Goal: Check status: Check status

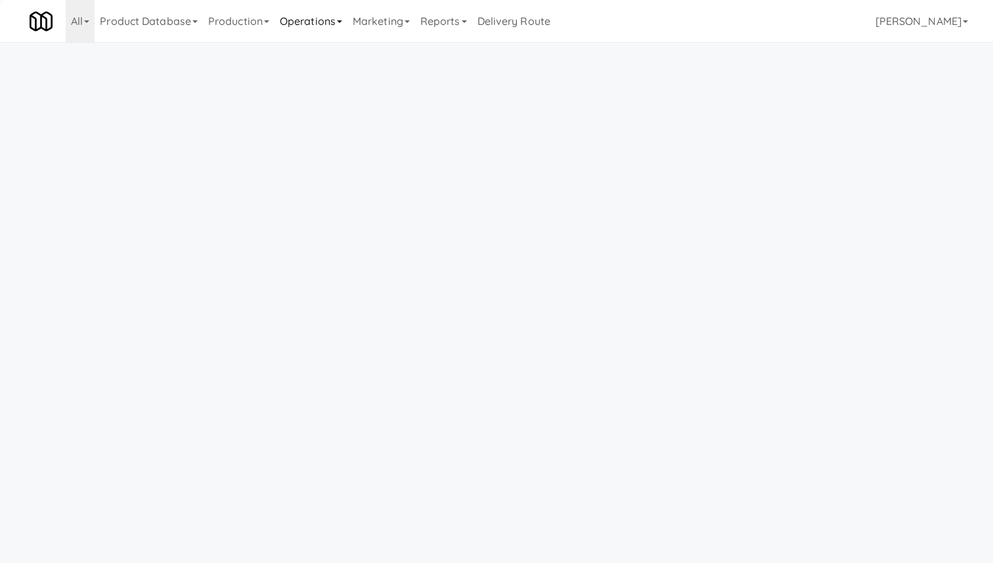
click at [334, 20] on link "Operations" at bounding box center [311, 21] width 73 height 42
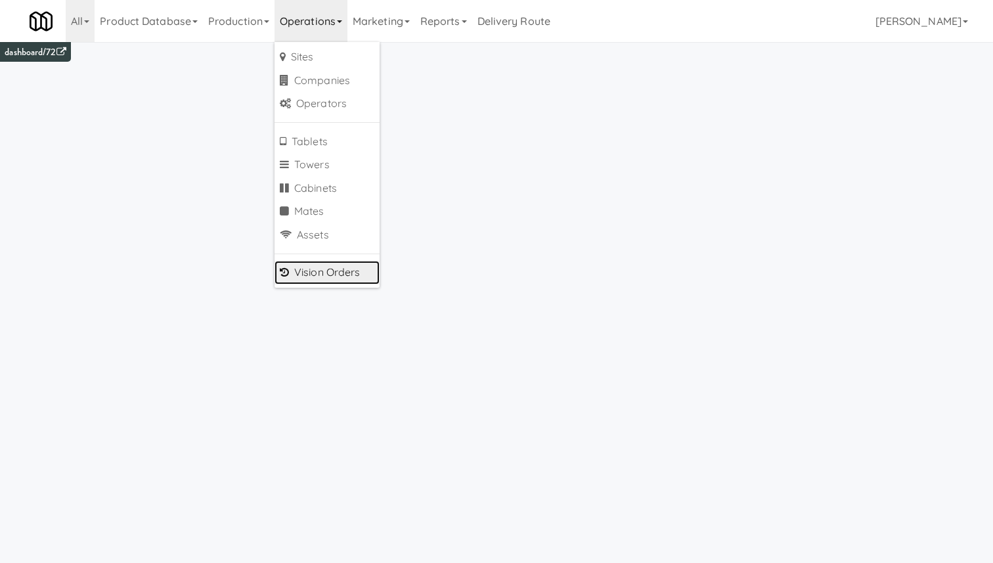
click at [336, 271] on link "Vision Orders" at bounding box center [327, 273] width 105 height 24
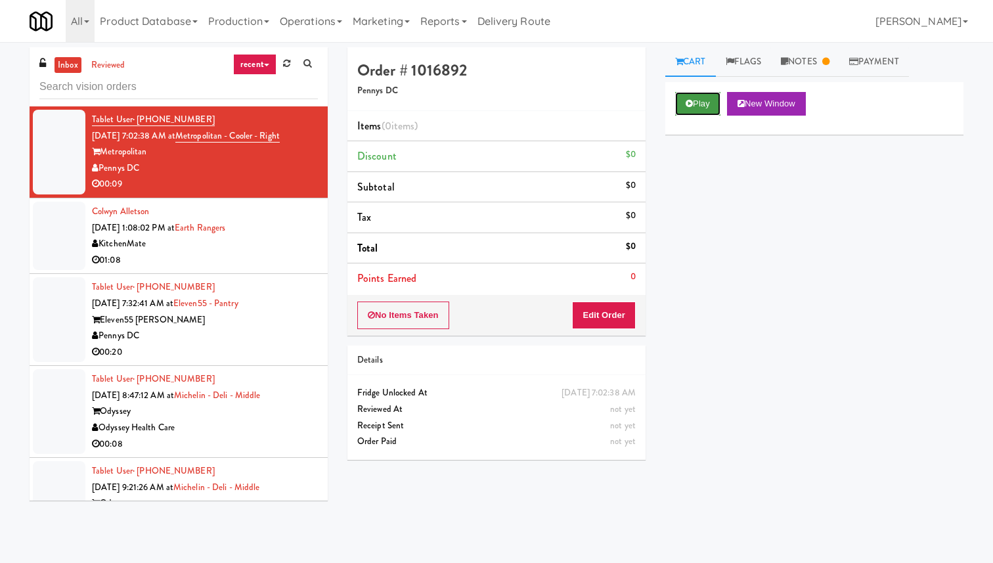
click at [703, 107] on button "Play" at bounding box center [697, 104] width 45 height 24
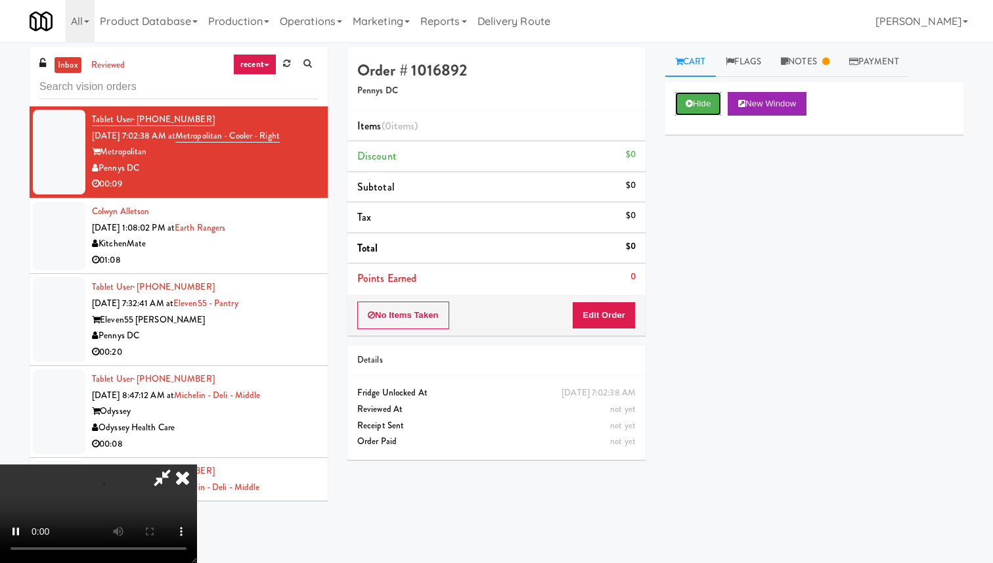
scroll to position [51, 0]
click at [197, 464] on video at bounding box center [98, 513] width 197 height 99
click at [661, 148] on div "Cart Flags Notes Payment Hide New Window Primary Flag Clear Flag if unable to d…" at bounding box center [815, 302] width 318 height 510
click at [616, 313] on button "Edit Order" at bounding box center [604, 316] width 64 height 28
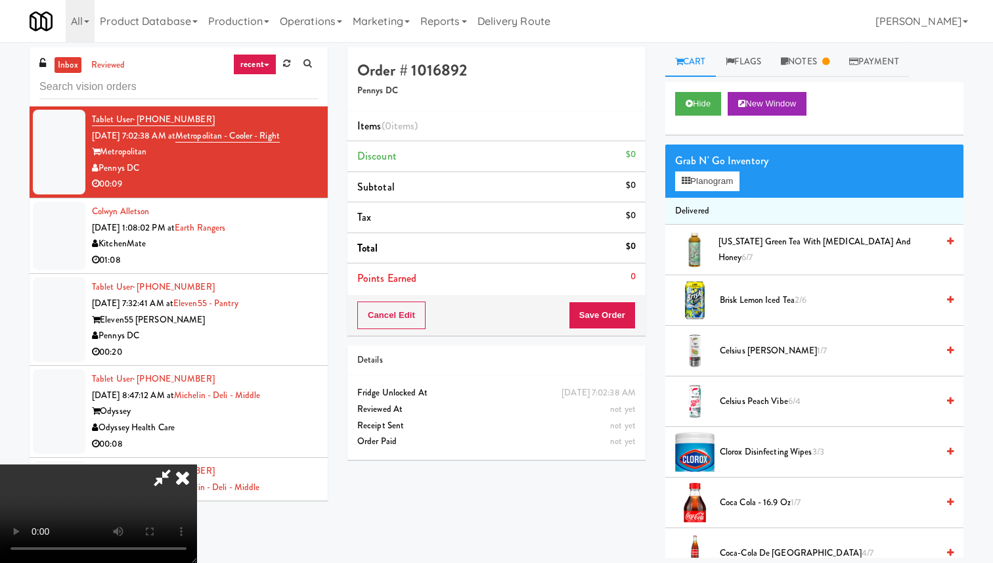
click at [699, 192] on div "Grab N' Go Inventory Planogram" at bounding box center [814, 171] width 298 height 53
click at [704, 183] on button "Planogram" at bounding box center [707, 181] width 64 height 20
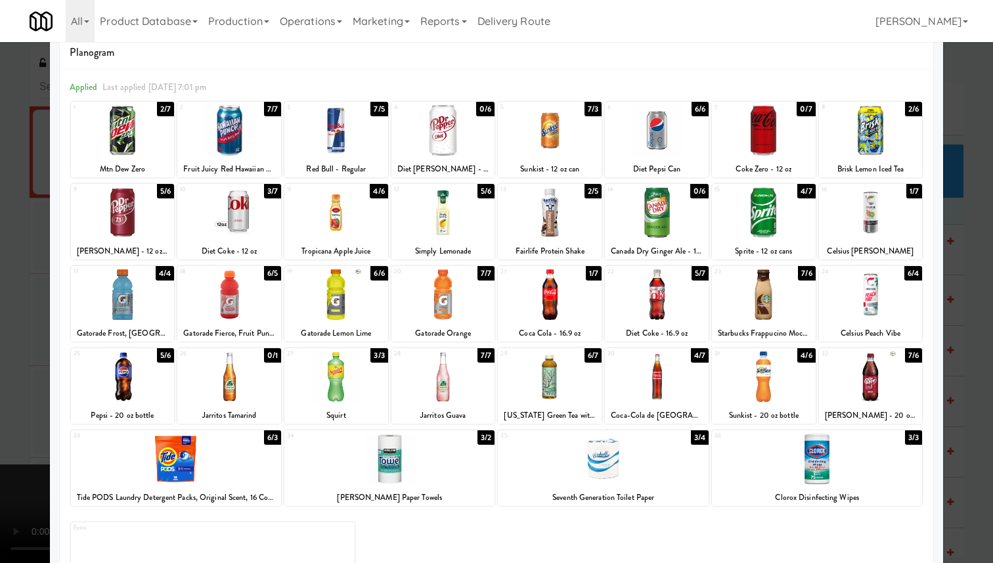
scroll to position [24, 0]
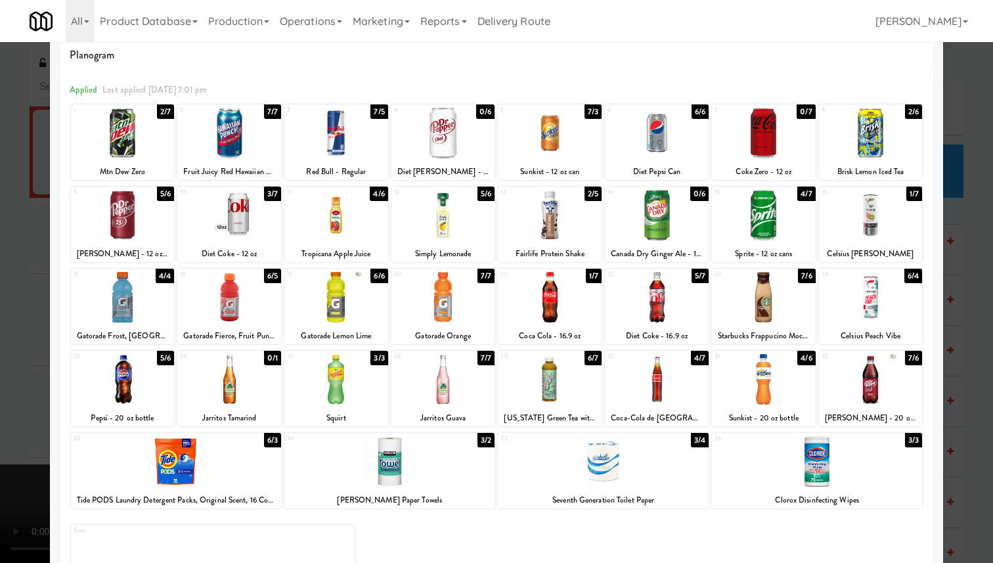
click at [968, 122] on div at bounding box center [496, 281] width 993 height 563
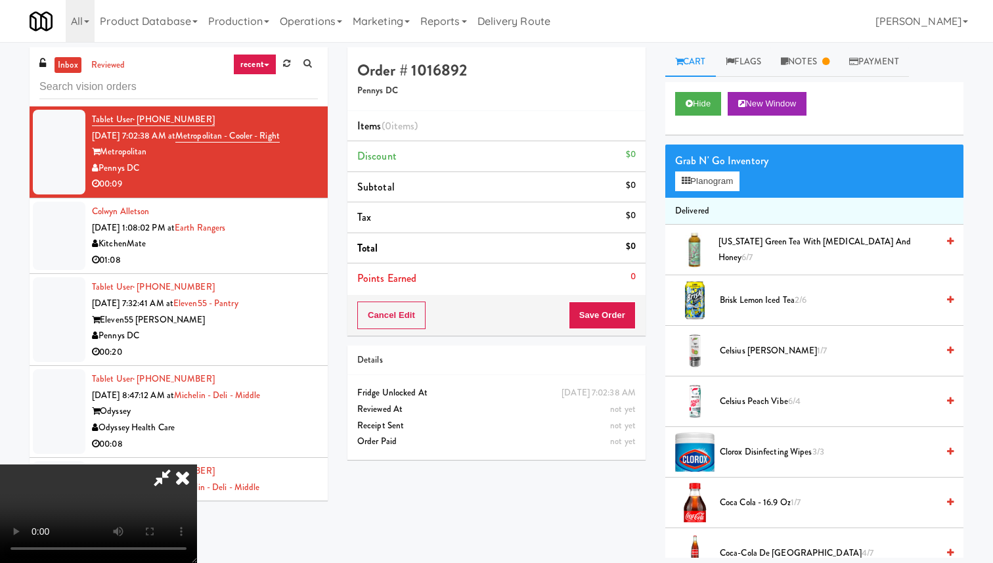
click at [197, 464] on video at bounding box center [98, 513] width 197 height 99
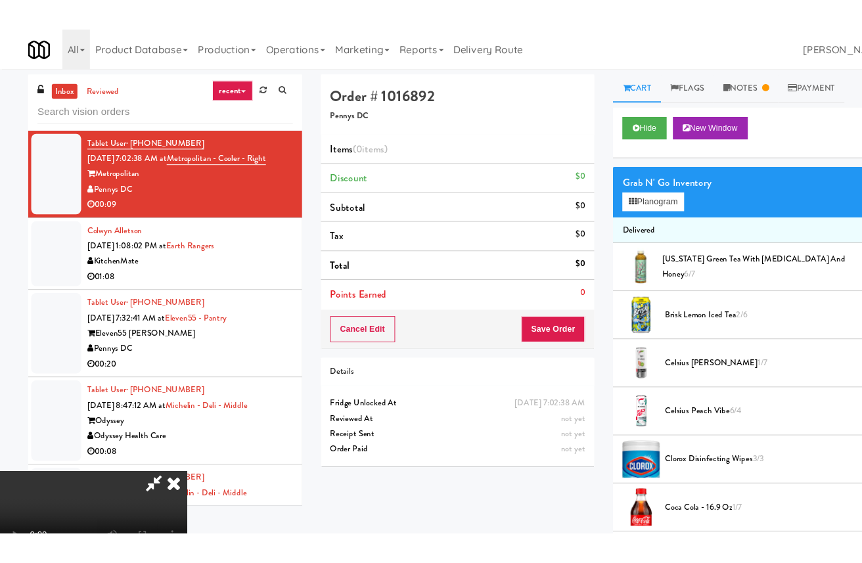
scroll to position [25, 0]
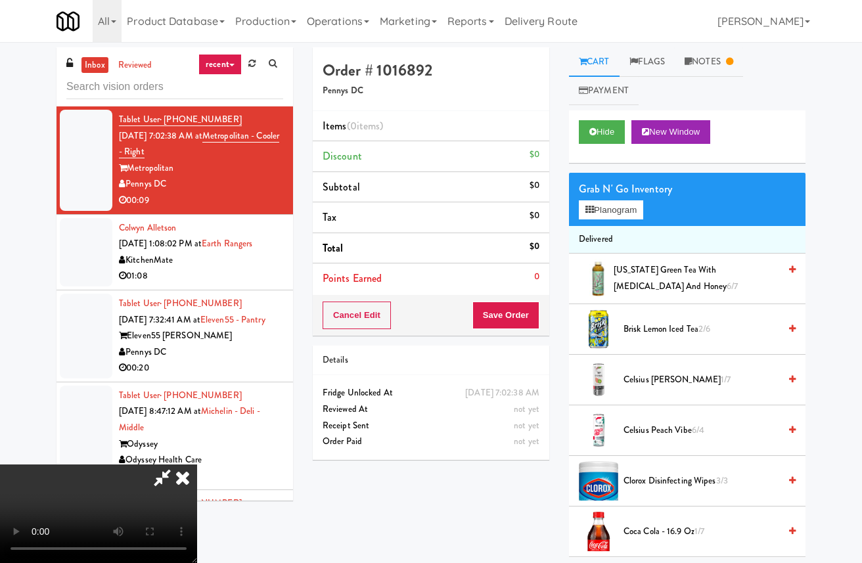
click at [197, 464] on video at bounding box center [98, 513] width 197 height 99
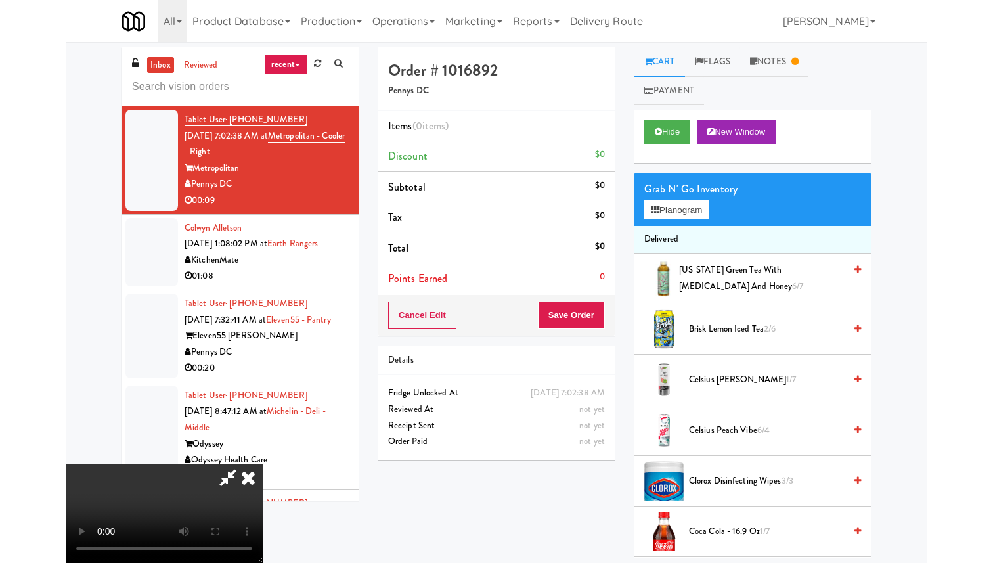
scroll to position [0, 0]
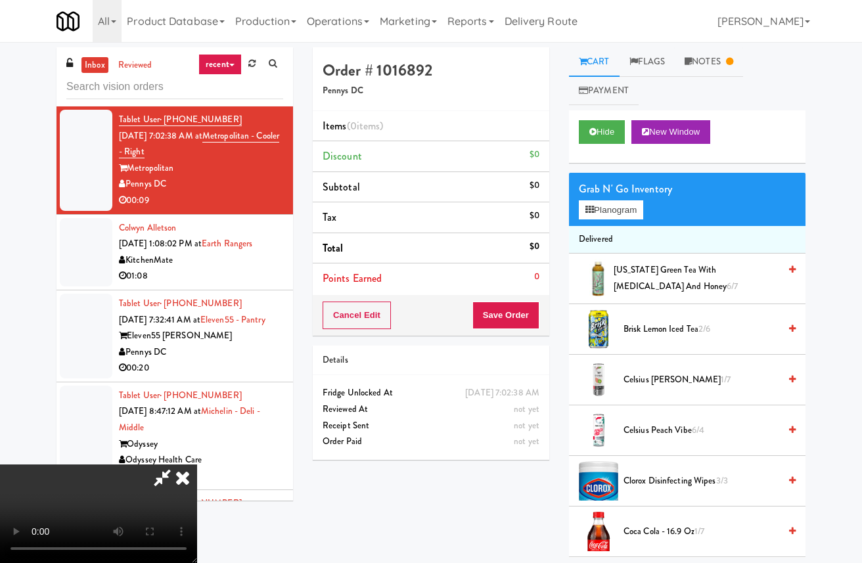
click at [197, 464] on icon at bounding box center [182, 477] width 29 height 26
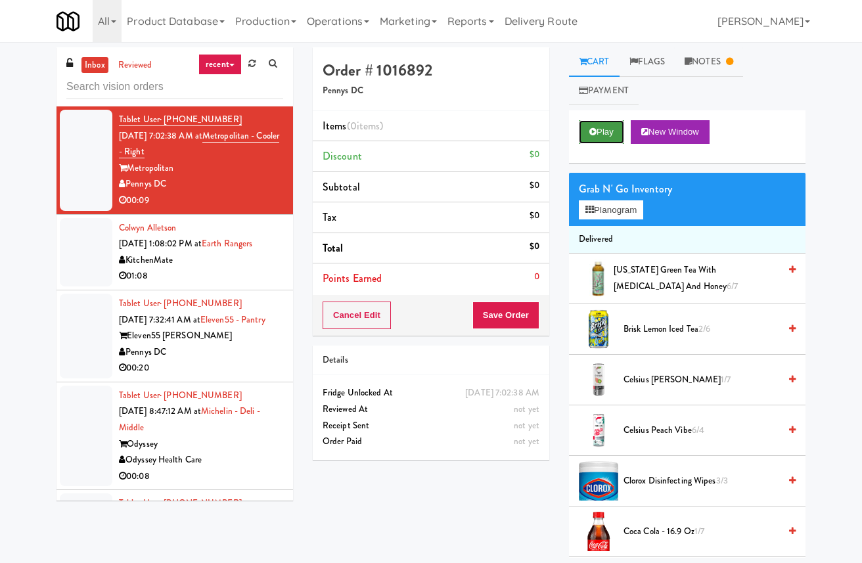
click at [600, 135] on button "Play" at bounding box center [601, 132] width 45 height 24
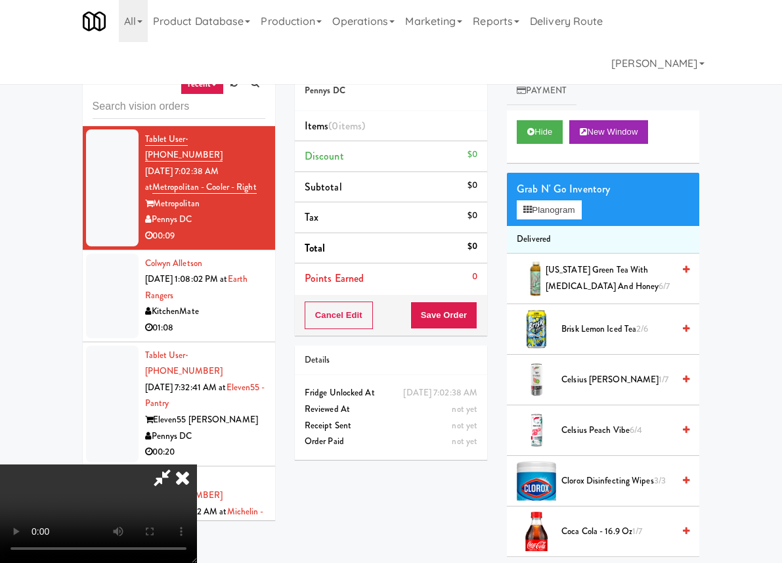
click at [197, 464] on icon at bounding box center [182, 477] width 29 height 26
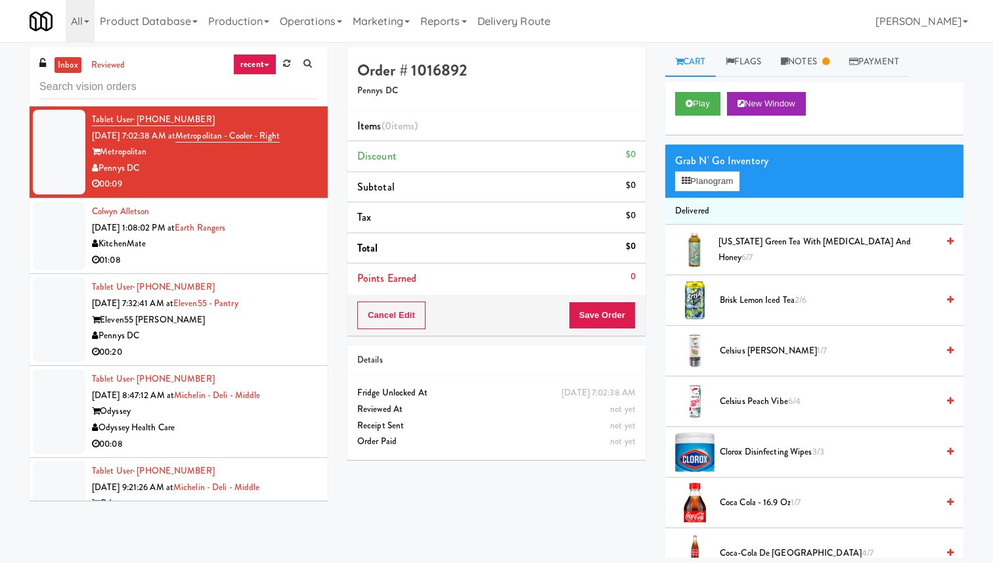
click at [832, 21] on div "All 325 Vending [URL][DOMAIN_NAME] 901 Smrt Mrkt [URL][DOMAIN_NAME] 9518002 [GE…" at bounding box center [497, 21] width 934 height 42
